Goal: Check status: Check status

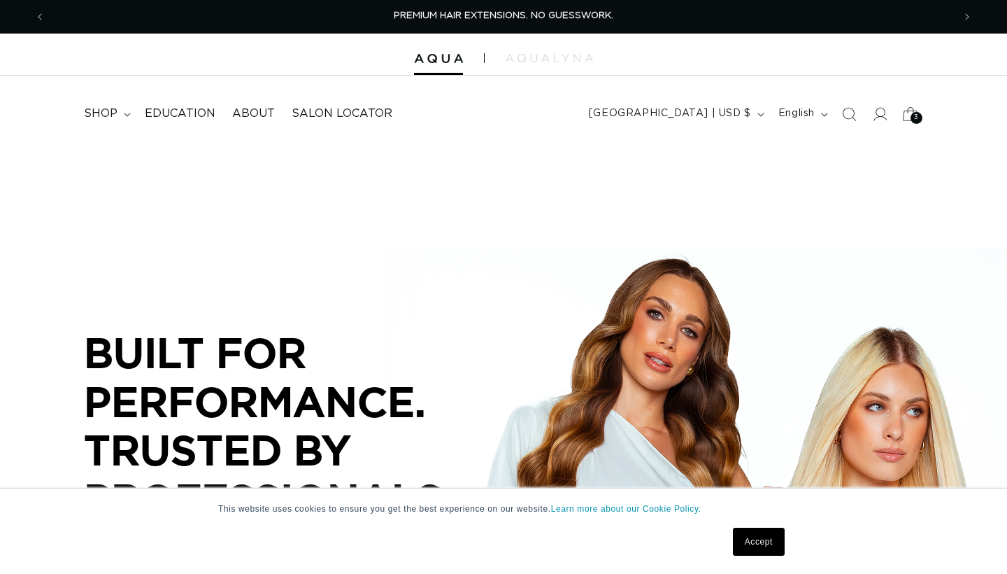
click at [907, 113] on icon at bounding box center [910, 113] width 33 height 33
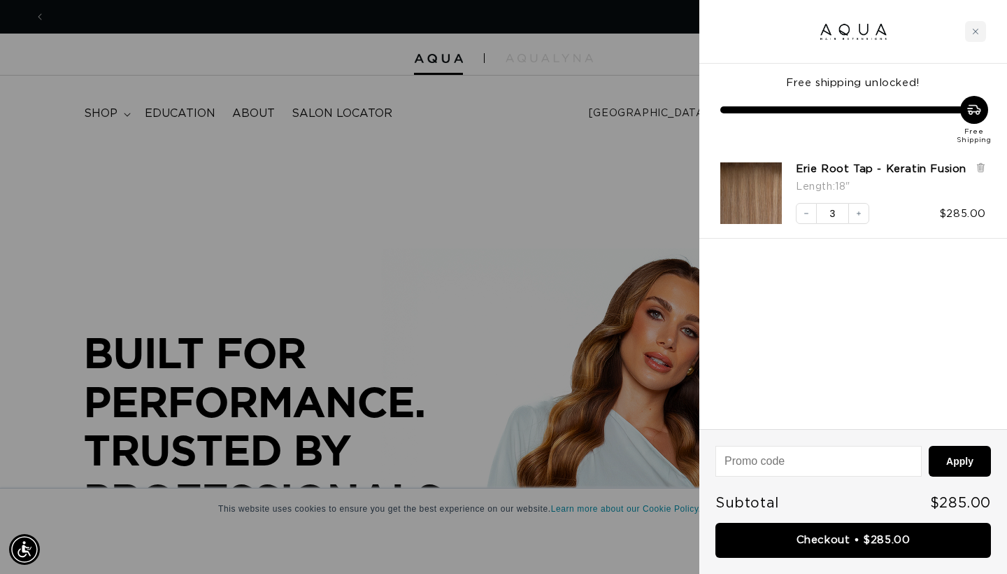
scroll to position [0, 908]
click at [851, 224] on button "Increase quantity" at bounding box center [859, 213] width 21 height 21
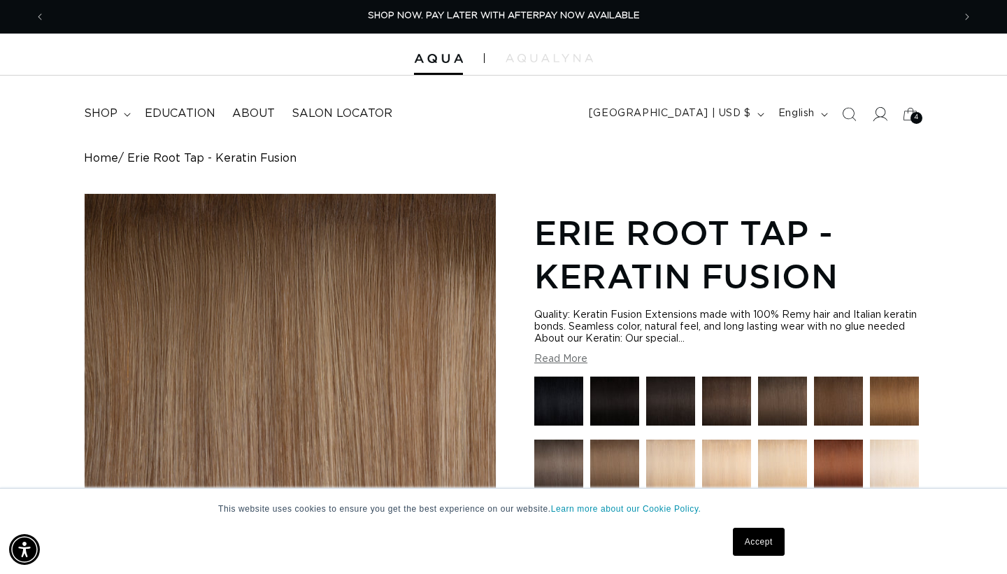
scroll to position [0, 1816]
click at [874, 108] on icon at bounding box center [879, 113] width 15 height 15
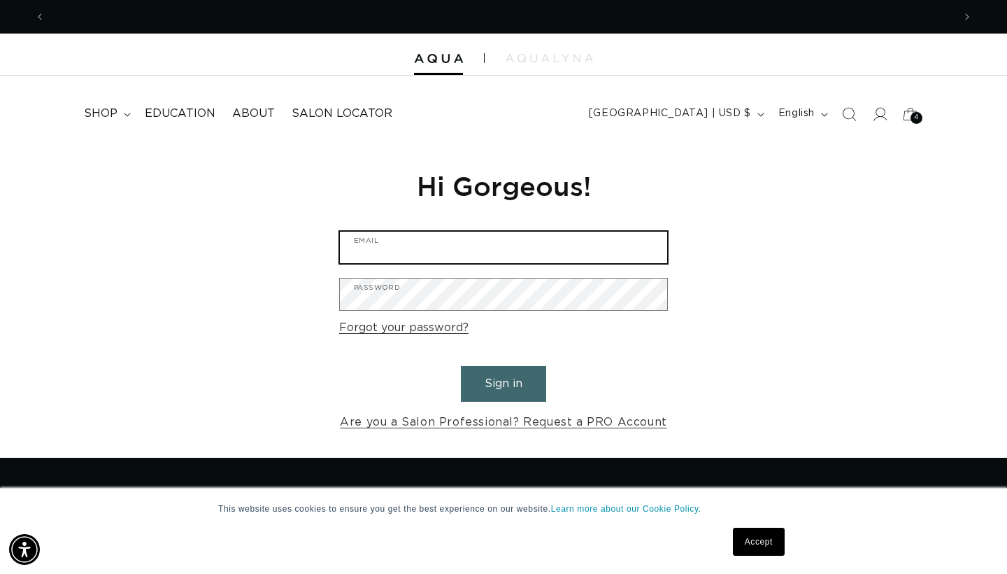
type input "hair.space.beauty@gmail.com"
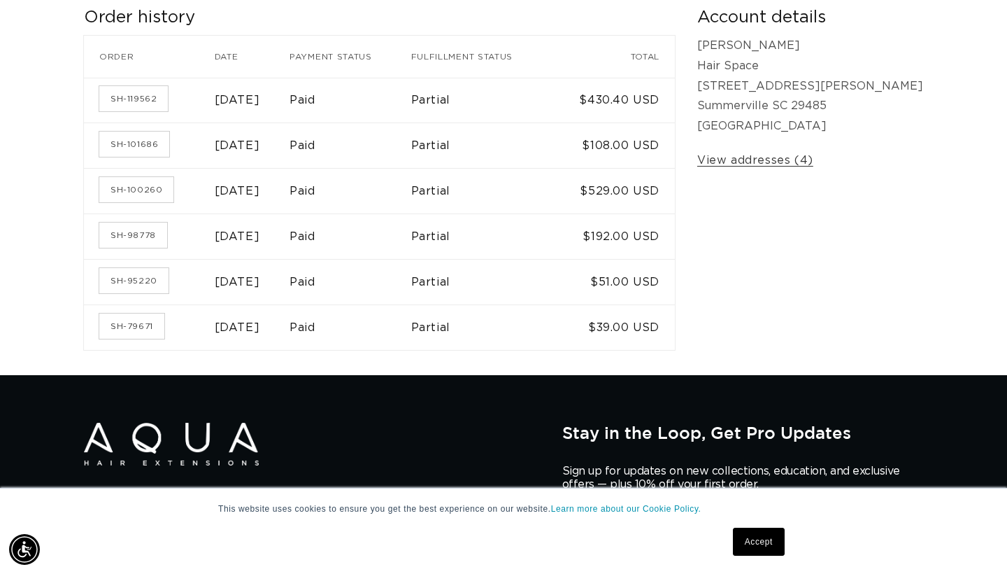
scroll to position [0, 1816]
click at [157, 187] on link "SH-100260" at bounding box center [136, 189] width 74 height 25
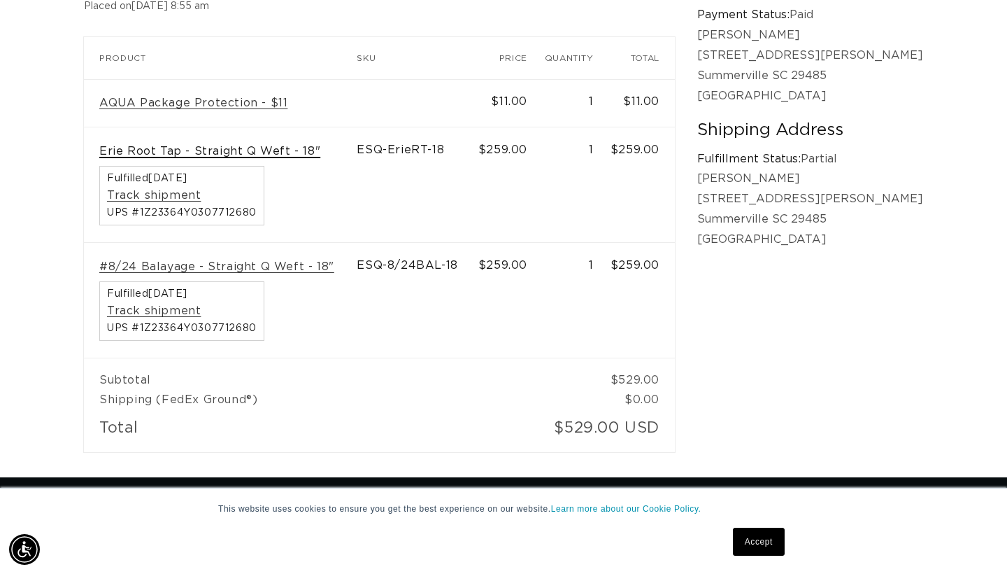
click at [263, 150] on link "Erie Root Tap - Straight Q Weft - 18"" at bounding box center [209, 151] width 221 height 15
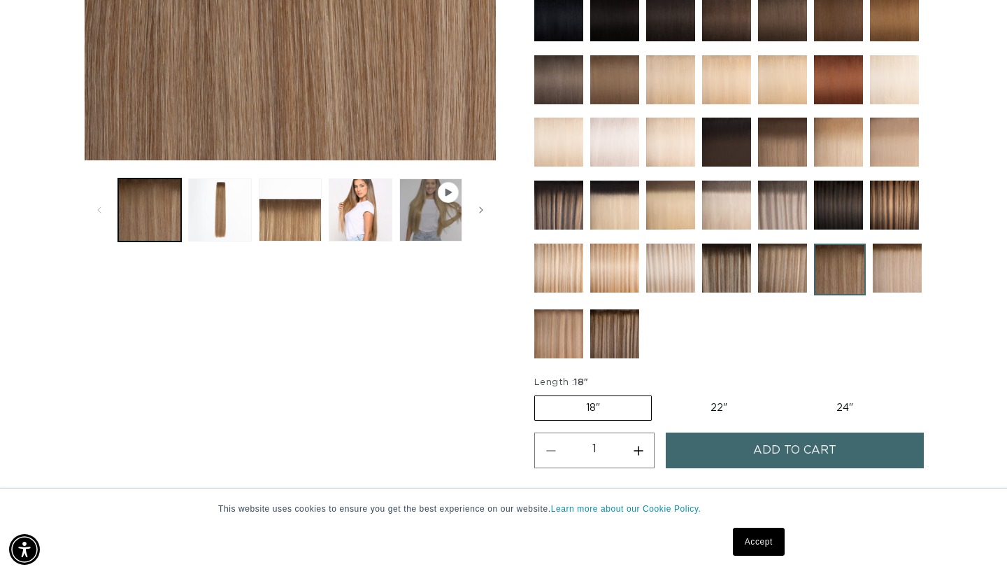
scroll to position [0, 908]
click at [280, 208] on button "Load image 3 in gallery view" at bounding box center [290, 209] width 63 height 63
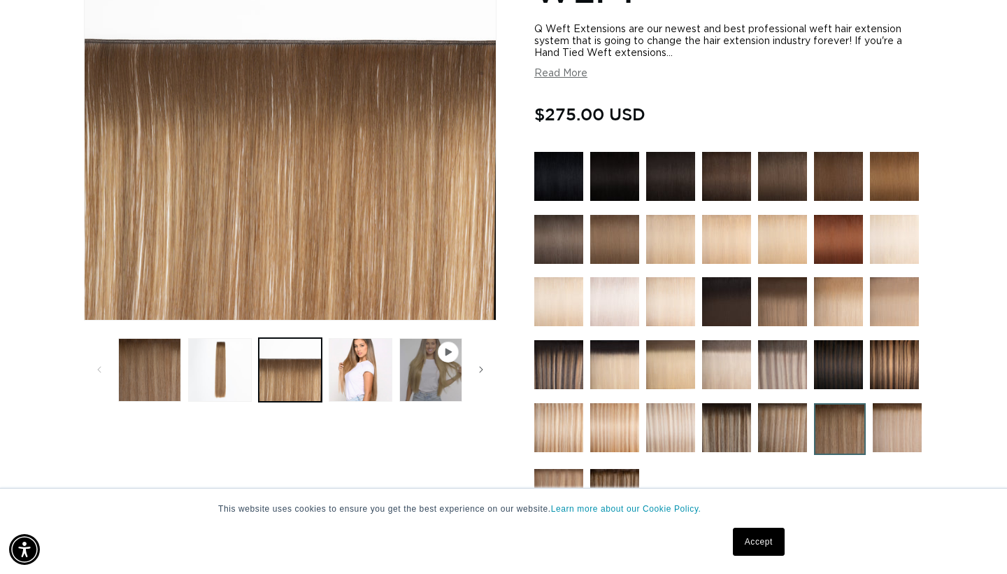
scroll to position [0, 1816]
click at [350, 374] on button "Load image 4 in gallery view" at bounding box center [360, 369] width 63 height 63
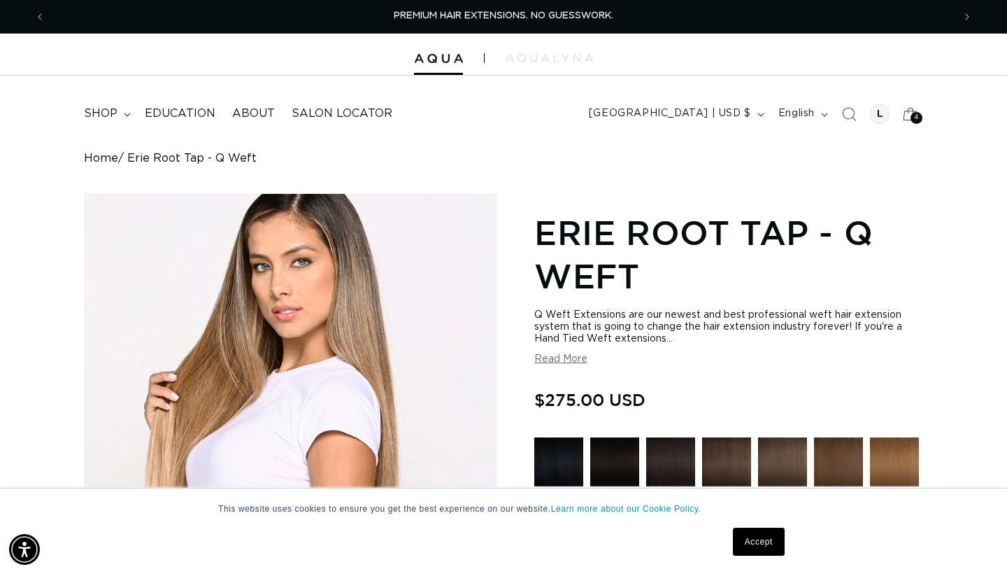
scroll to position [0, 0]
click at [909, 111] on icon at bounding box center [910, 113] width 33 height 33
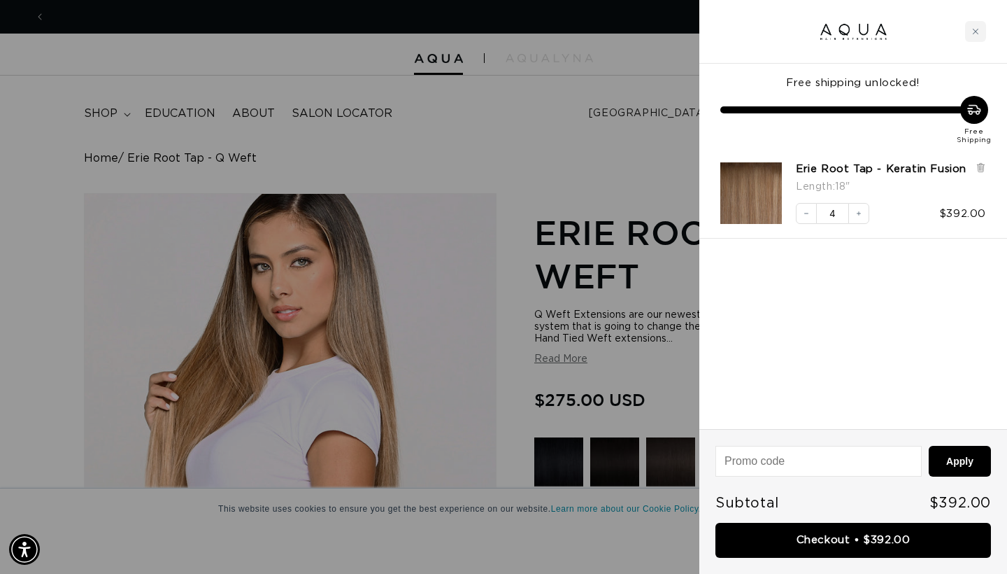
scroll to position [0, 908]
drag, startPoint x: 949, startPoint y: 0, endPoint x: 552, endPoint y: 73, distance: 403.4
click at [552, 73] on div at bounding box center [503, 287] width 1007 height 574
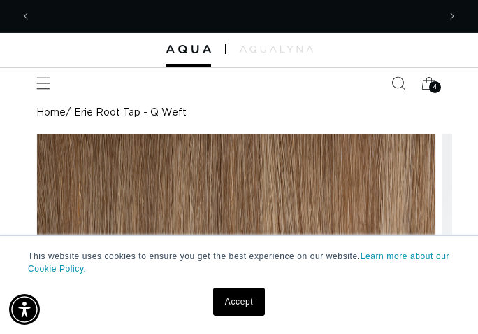
scroll to position [0, 402]
